Goal: Task Accomplishment & Management: Use online tool/utility

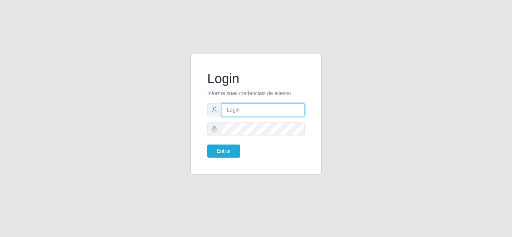
drag, startPoint x: 0, startPoint y: 0, endPoint x: 256, endPoint y: 114, distance: 280.0
click at [256, 114] on input "text" at bounding box center [263, 110] width 83 height 13
type input "[EMAIL_ADDRESS][DOMAIN_NAME]"
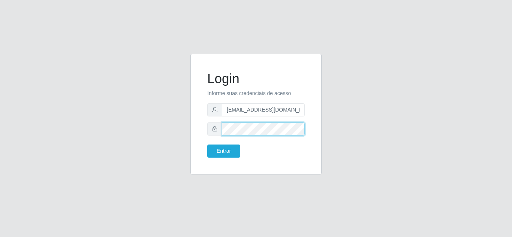
click at [207, 145] on button "Entrar" at bounding box center [223, 151] width 33 height 13
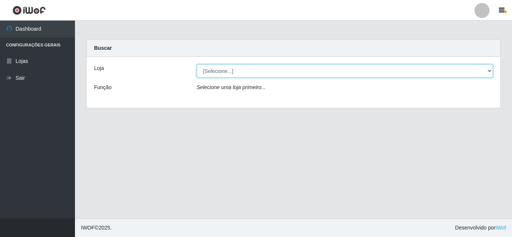
drag, startPoint x: 252, startPoint y: 68, endPoint x: 251, endPoint y: 72, distance: 4.7
click at [252, 68] on select "[Selecione...] [PERSON_NAME]" at bounding box center [345, 71] width 297 height 13
select select "523"
click at [197, 65] on select "[Selecione...] [PERSON_NAME]" at bounding box center [345, 71] width 297 height 13
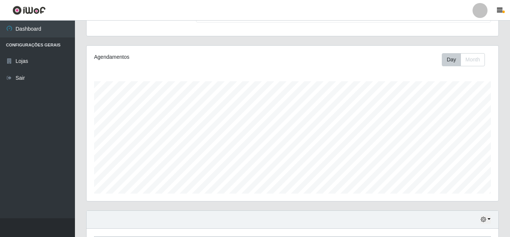
scroll to position [127, 0]
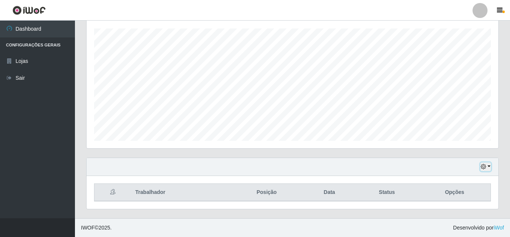
click at [485, 168] on icon "button" at bounding box center [483, 166] width 5 height 5
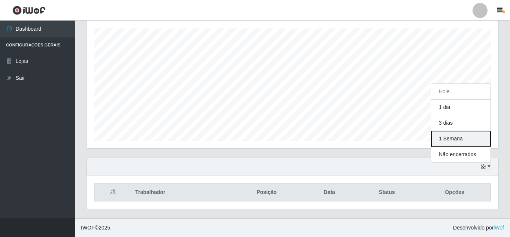
click at [460, 140] on button "1 Semana" at bounding box center [461, 139] width 59 height 16
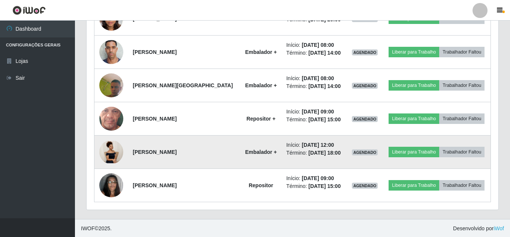
scroll to position [795, 0]
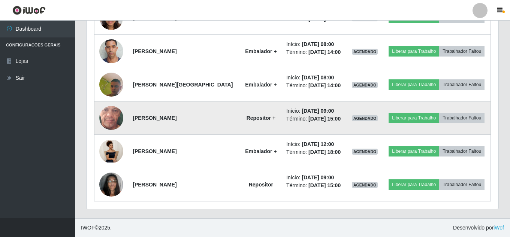
click at [112, 115] on img at bounding box center [111, 118] width 24 height 53
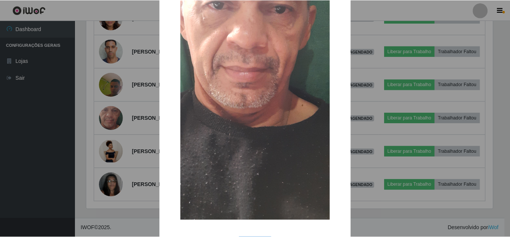
scroll to position [161, 0]
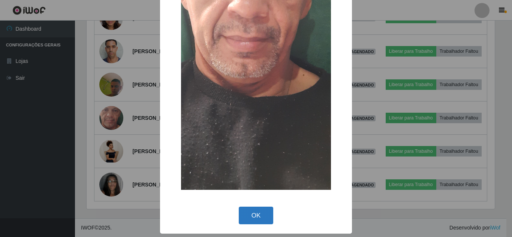
click at [259, 211] on button "OK" at bounding box center [256, 216] width 35 height 18
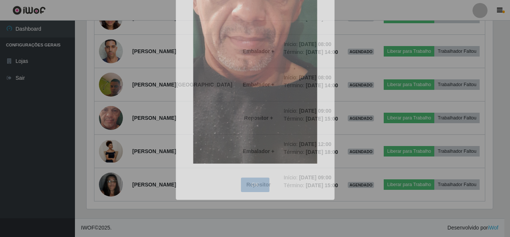
scroll to position [156, 412]
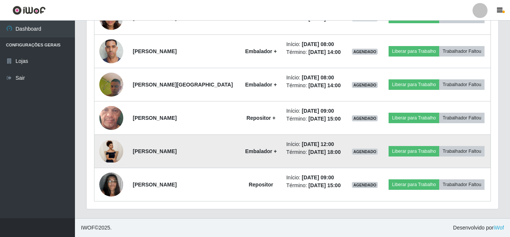
click at [119, 152] on img at bounding box center [111, 151] width 24 height 22
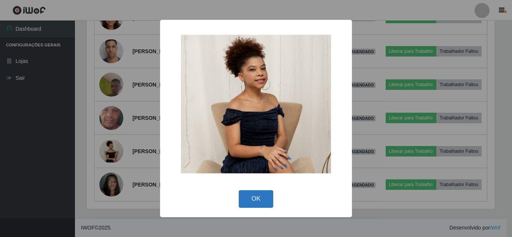
click at [255, 204] on button "OK" at bounding box center [256, 200] width 35 height 18
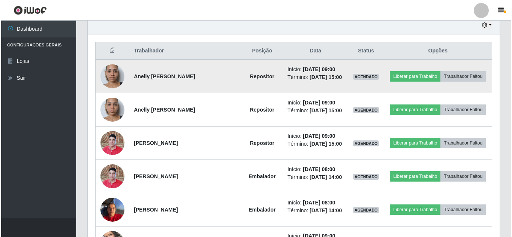
scroll to position [270, 0]
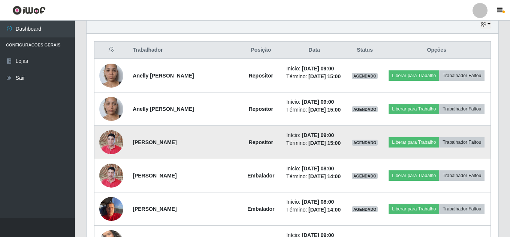
click at [118, 149] on img at bounding box center [111, 142] width 24 height 32
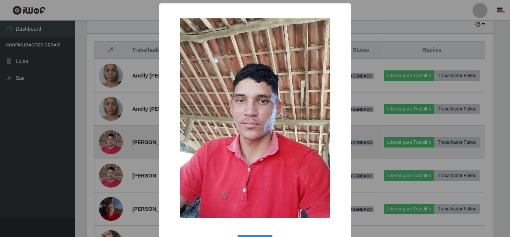
scroll to position [156, 408]
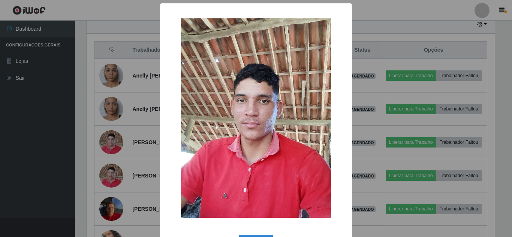
click at [153, 185] on div "× OK Cancel" at bounding box center [256, 118] width 512 height 237
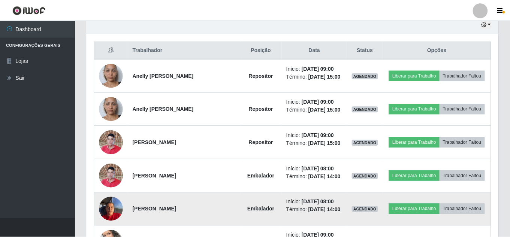
scroll to position [156, 412]
click at [117, 207] on img at bounding box center [111, 209] width 24 height 32
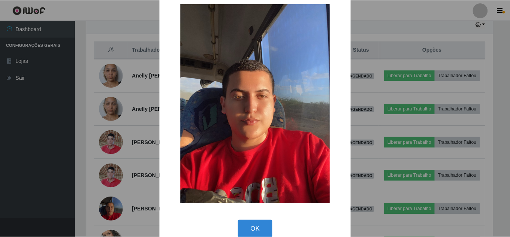
scroll to position [28, 0]
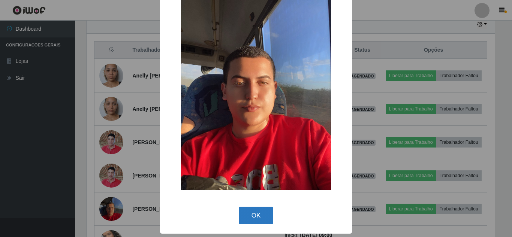
click at [251, 210] on button "OK" at bounding box center [256, 216] width 35 height 18
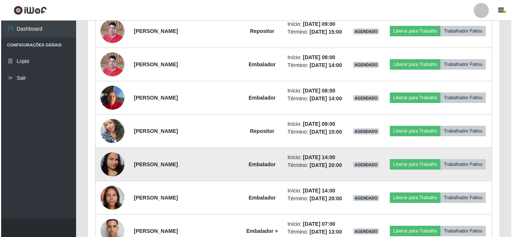
scroll to position [382, 0]
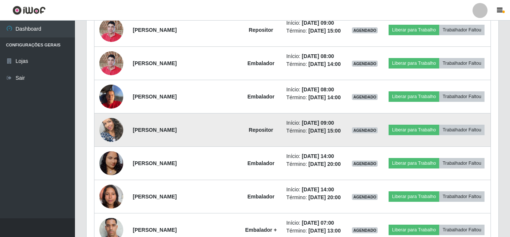
click at [113, 128] on img at bounding box center [111, 130] width 24 height 43
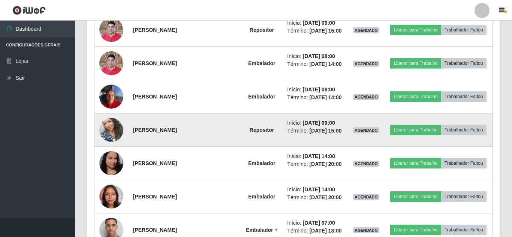
scroll to position [0, 0]
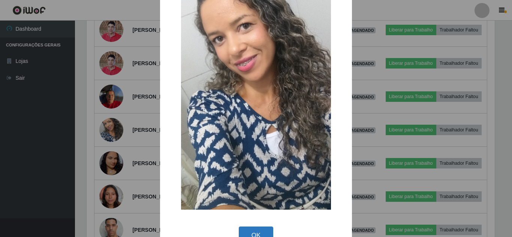
click at [246, 234] on button "OK" at bounding box center [256, 236] width 35 height 18
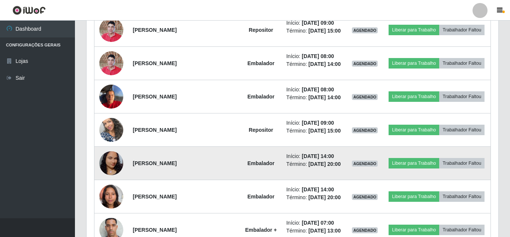
click at [112, 164] on img at bounding box center [111, 163] width 24 height 53
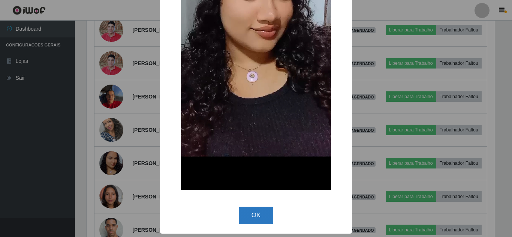
click at [256, 218] on button "OK" at bounding box center [256, 216] width 35 height 18
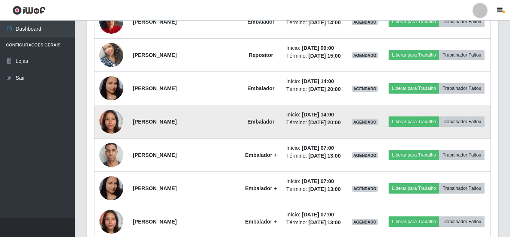
click at [113, 119] on img at bounding box center [111, 122] width 24 height 32
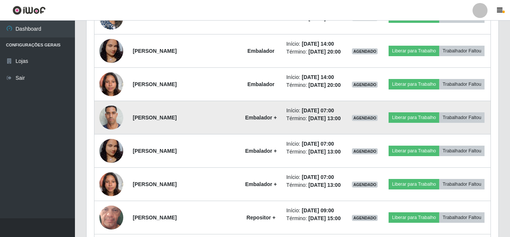
click at [110, 122] on img at bounding box center [111, 118] width 24 height 32
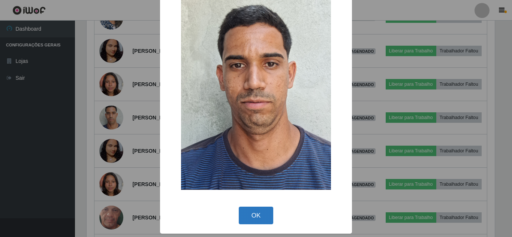
click at [246, 212] on button "OK" at bounding box center [256, 216] width 35 height 18
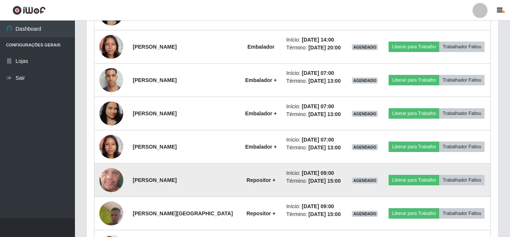
click at [113, 185] on img at bounding box center [111, 180] width 24 height 53
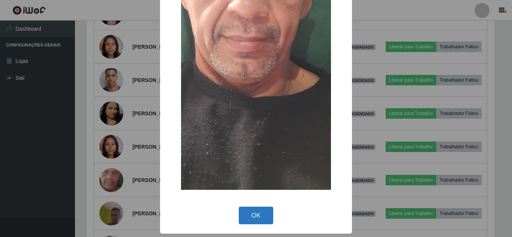
click at [259, 217] on button "OK" at bounding box center [256, 216] width 35 height 18
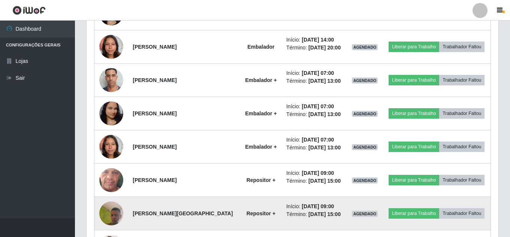
click at [100, 218] on td at bounding box center [112, 213] width 34 height 33
click at [103, 218] on img at bounding box center [111, 214] width 24 height 54
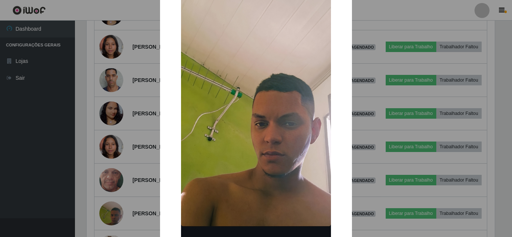
click at [151, 191] on div "× OK Cancel" at bounding box center [256, 118] width 512 height 237
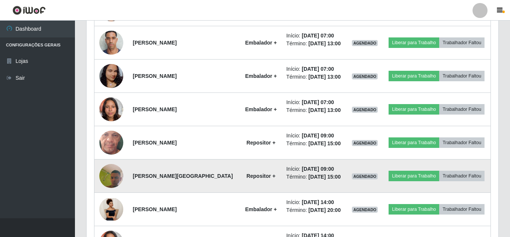
click at [247, 176] on strong "Repositor +" at bounding box center [261, 176] width 29 height 6
click at [109, 175] on img at bounding box center [111, 177] width 24 height 54
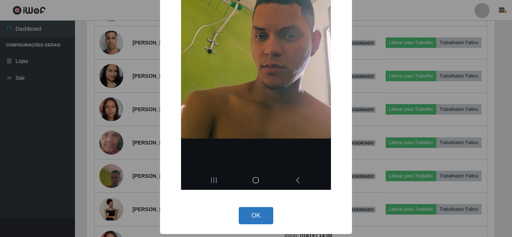
click at [261, 208] on button "OK" at bounding box center [256, 216] width 35 height 18
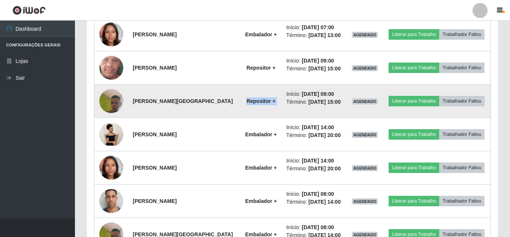
click at [244, 95] on td "Repositor +" at bounding box center [261, 101] width 42 height 33
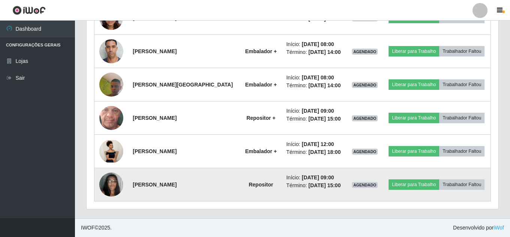
click at [111, 190] on img at bounding box center [111, 185] width 24 height 32
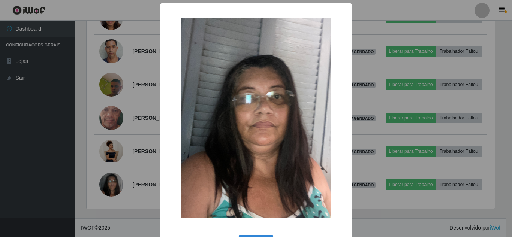
click at [107, 183] on div "× OK Cancel" at bounding box center [256, 118] width 512 height 237
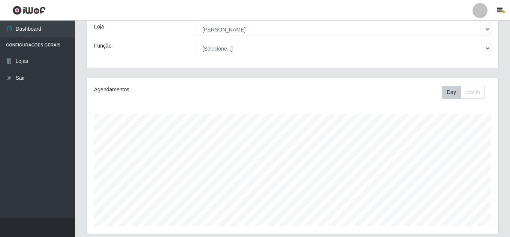
scroll to position [75, 0]
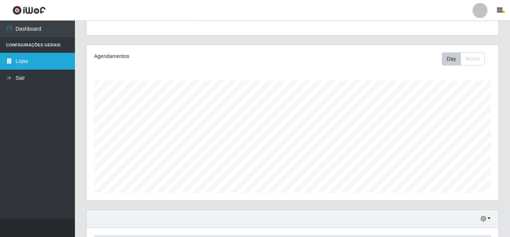
click at [51, 61] on link "Lojas" at bounding box center [37, 61] width 75 height 17
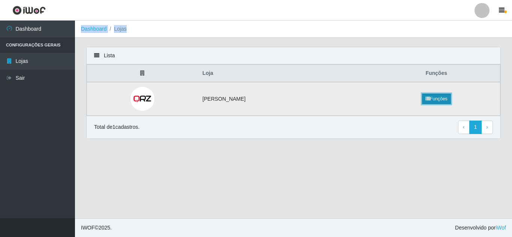
click at [444, 99] on link "Funções" at bounding box center [436, 99] width 29 height 11
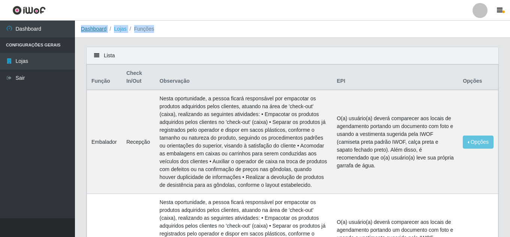
click at [100, 32] on link "Dashboard" at bounding box center [94, 29] width 26 height 6
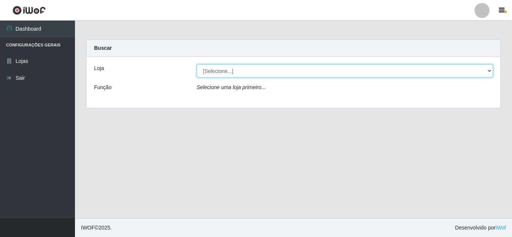
click at [218, 76] on select "[Selecione...] [PERSON_NAME]" at bounding box center [345, 71] width 297 height 13
select select "523"
click at [197, 65] on select "[Selecione...] [PERSON_NAME]" at bounding box center [345, 71] width 297 height 13
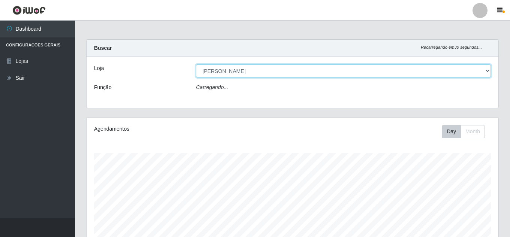
scroll to position [156, 412]
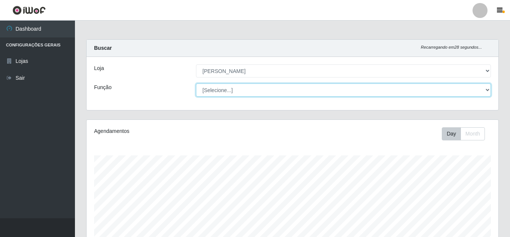
click at [226, 91] on select "[Selecione...] Embalador Embalador + Embalador ++ Repositor Repositor + Reposit…" at bounding box center [343, 90] width 295 height 13
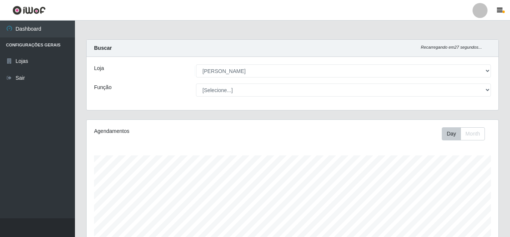
click at [183, 76] on div "Loja" at bounding box center [140, 71] width 102 height 13
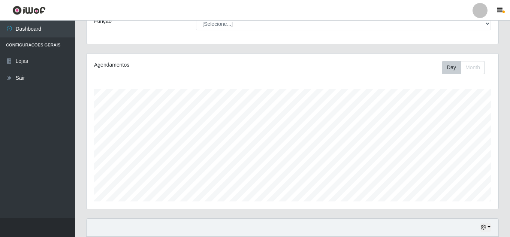
scroll to position [75, 0]
